Goal: Check status: Check status

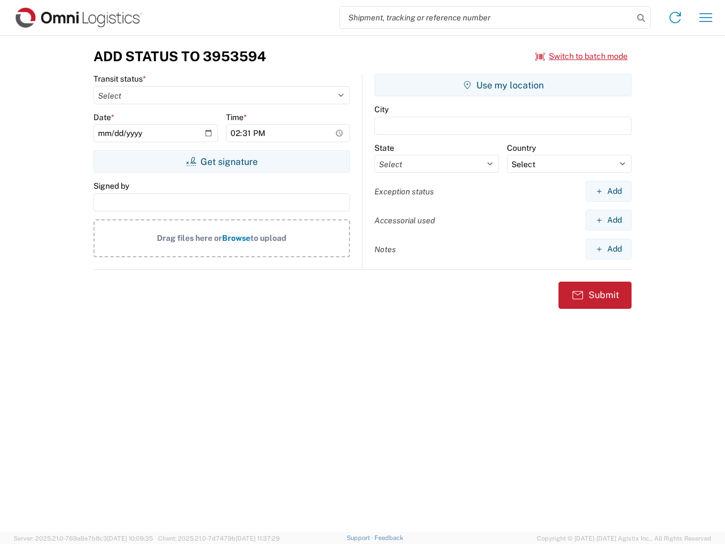
click at [486, 18] on input "search" at bounding box center [486, 18] width 293 height 22
click at [641, 18] on icon at bounding box center [641, 18] width 16 height 16
click at [675, 18] on icon at bounding box center [675, 17] width 18 height 18
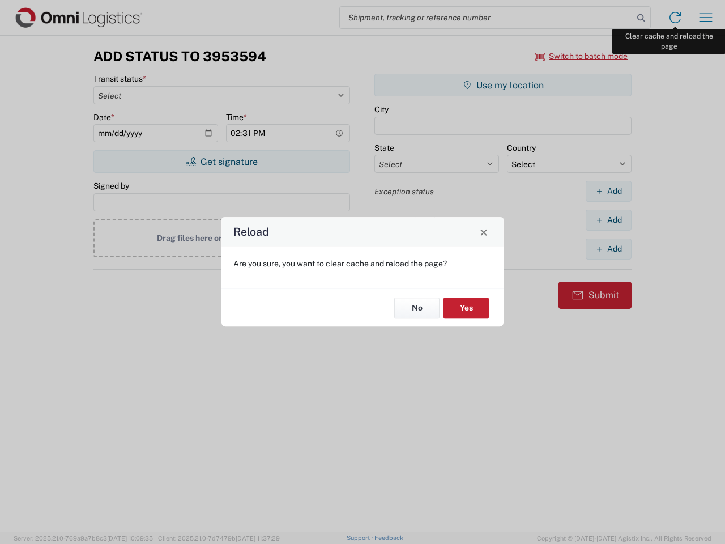
click at [706, 18] on div "Reload Are you sure, you want to clear cache and reload the page? No Yes" at bounding box center [362, 272] width 725 height 544
click at [582, 56] on div "Reload Are you sure, you want to clear cache and reload the page? No Yes" at bounding box center [362, 272] width 725 height 544
click at [221, 161] on div "Reload Are you sure, you want to clear cache and reload the page? No Yes" at bounding box center [362, 272] width 725 height 544
click at [503, 85] on div "Reload Are you sure, you want to clear cache and reload the page? No Yes" at bounding box center [362, 272] width 725 height 544
click at [608, 191] on div "Reload Are you sure, you want to clear cache and reload the page? No Yes" at bounding box center [362, 272] width 725 height 544
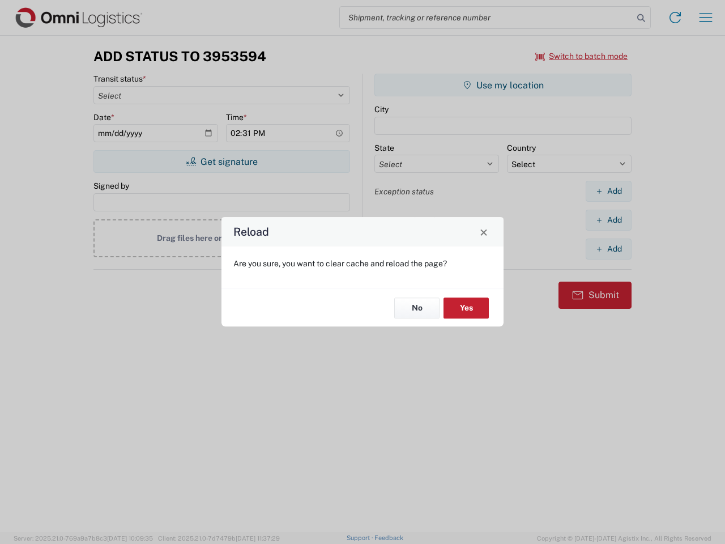
click at [608, 220] on div "Reload Are you sure, you want to clear cache and reload the page? No Yes" at bounding box center [362, 272] width 725 height 544
click at [608, 249] on div "Reload Are you sure, you want to clear cache and reload the page? No Yes" at bounding box center [362, 272] width 725 height 544
